Goal: Find specific page/section: Find specific page/section

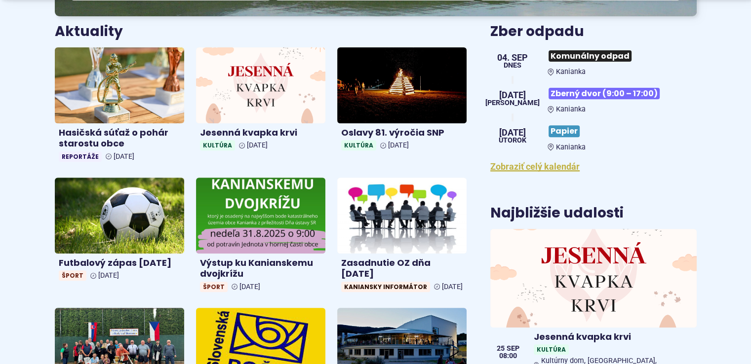
scroll to position [395, 0]
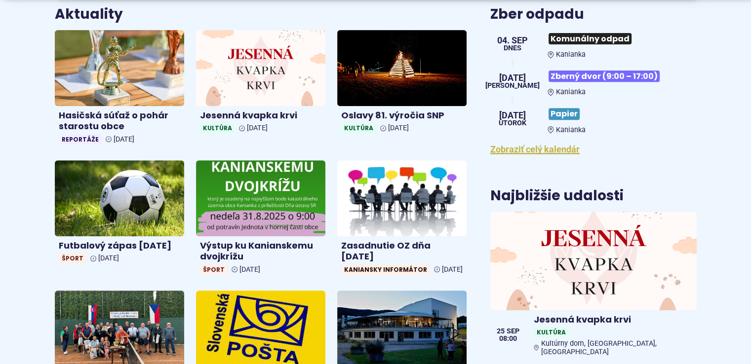
click at [569, 115] on span "Papier" at bounding box center [563, 113] width 31 height 11
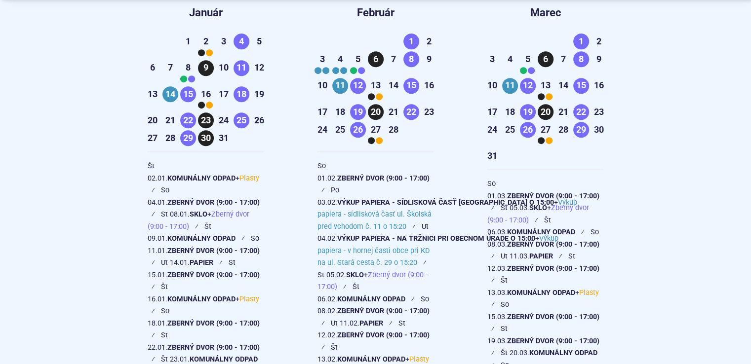
scroll to position [494, 0]
